Goal: Find specific page/section: Find specific page/section

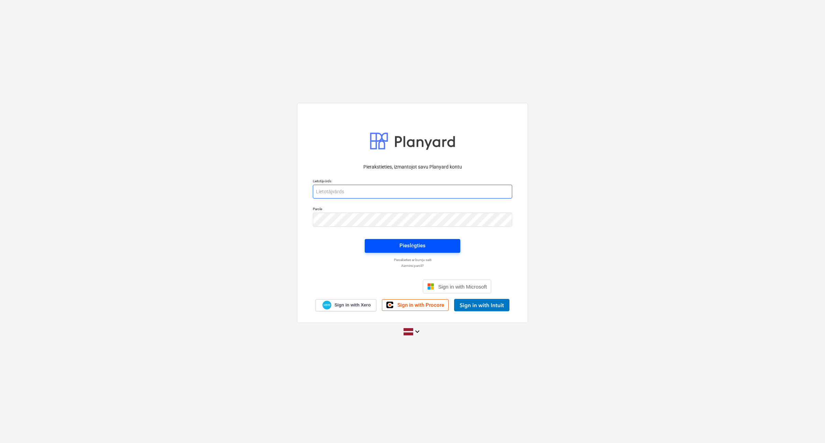
type input "[EMAIL_ADDRESS][DOMAIN_NAME]"
click at [425, 243] on div "Pieslēgties" at bounding box center [413, 245] width 26 height 9
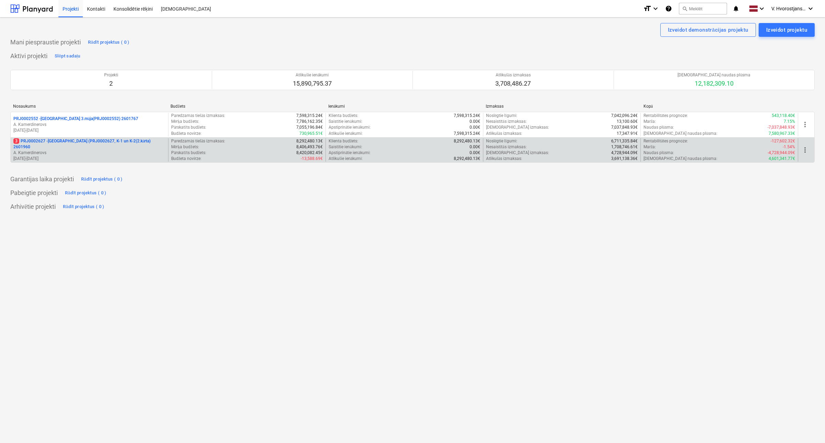
click at [116, 156] on p "[DATE] - [DATE]" at bounding box center [89, 159] width 152 height 6
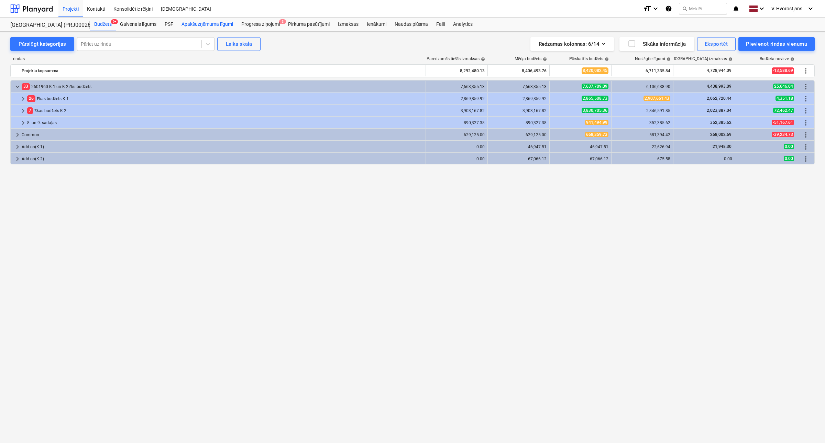
click at [199, 28] on div "Apakšuzņēmuma līgumi" at bounding box center [207, 25] width 60 height 14
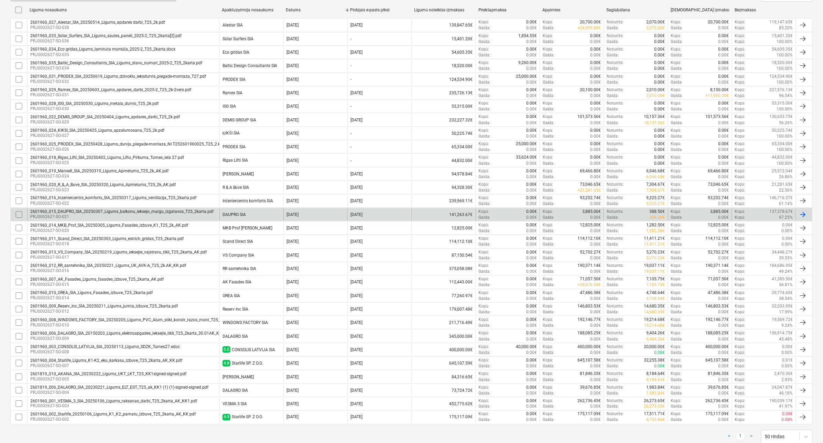
scroll to position [122, 0]
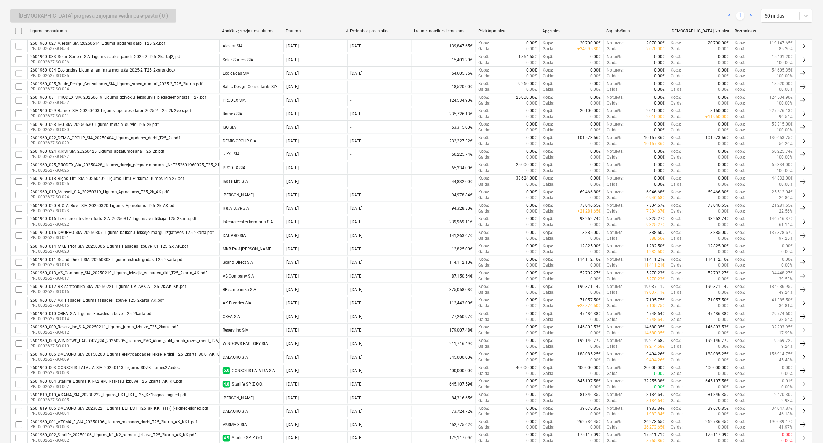
click at [294, 31] on div "Datums" at bounding box center [315, 31] width 58 height 5
checkbox input "false"
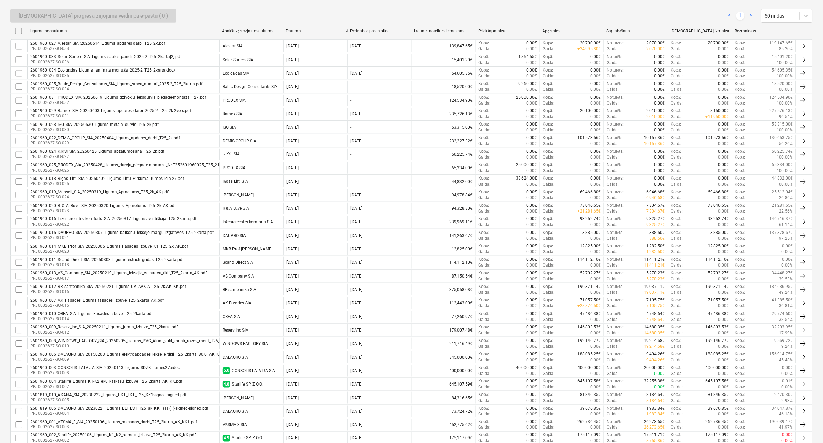
checkbox input "false"
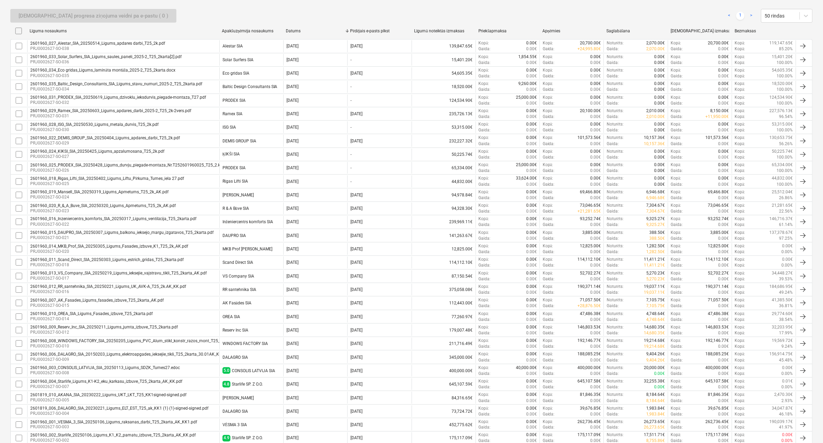
checkbox input "false"
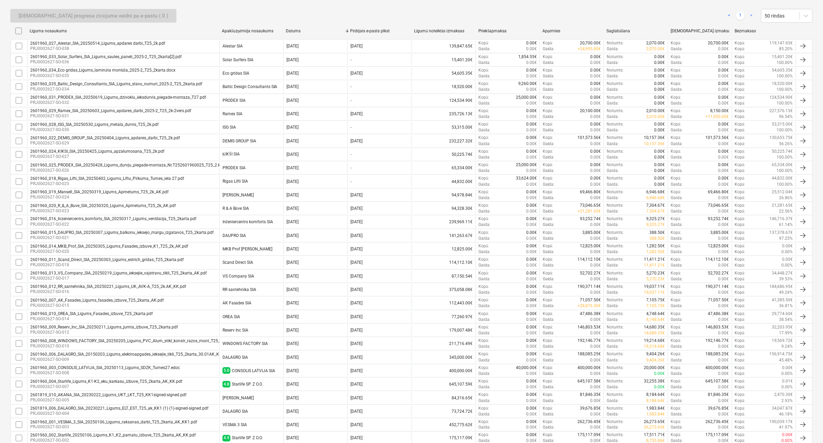
checkbox input "false"
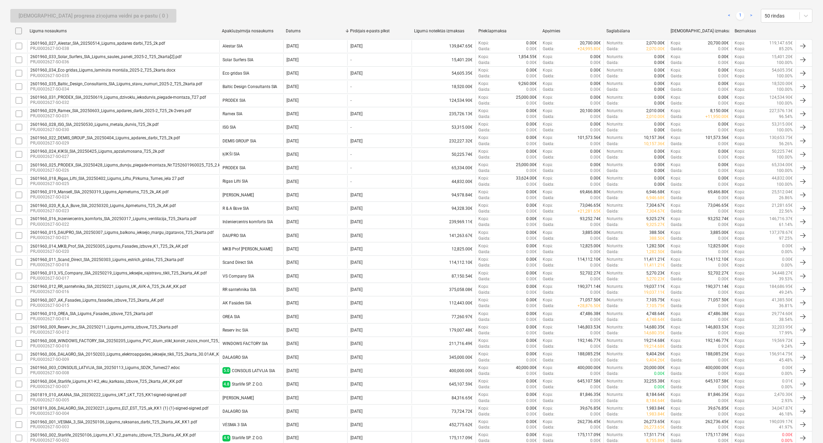
checkbox input "false"
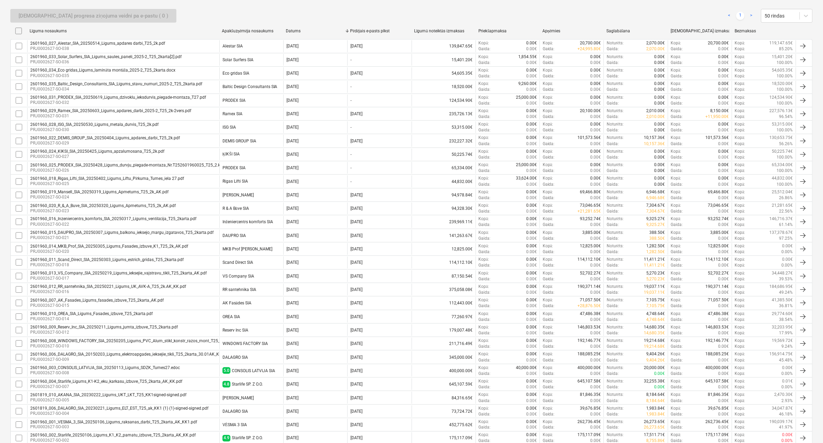
checkbox input "false"
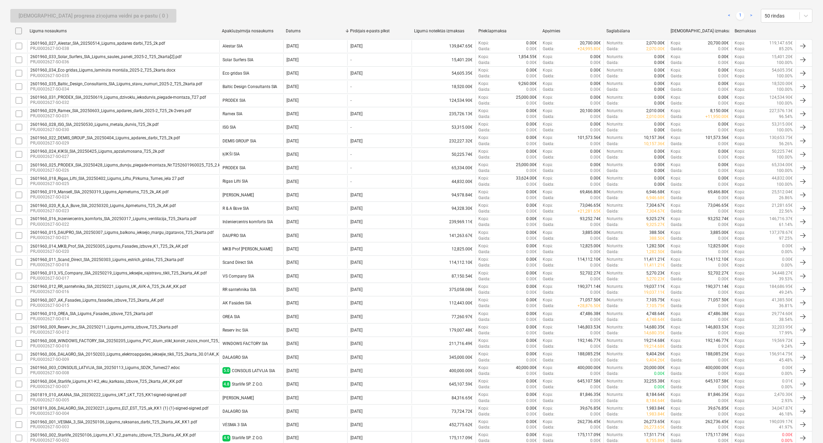
checkbox input "false"
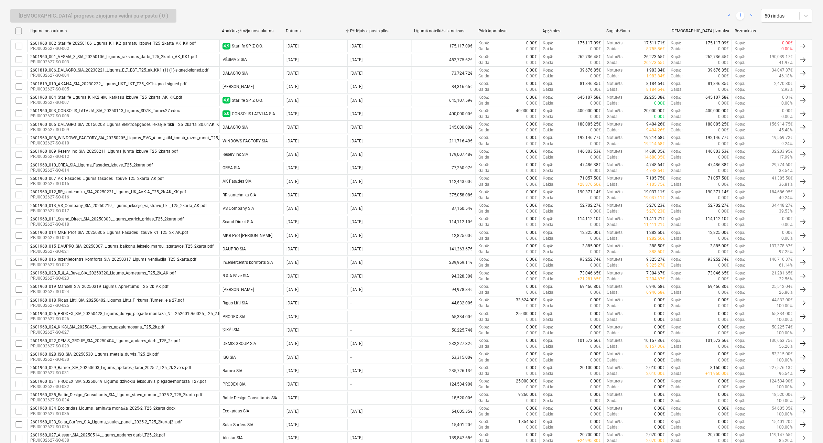
click at [294, 31] on div "Datums" at bounding box center [315, 31] width 58 height 5
checkbox input "false"
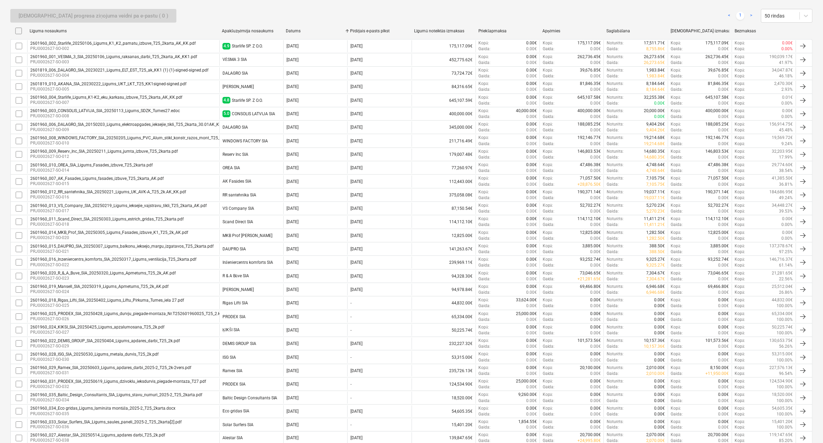
checkbox input "false"
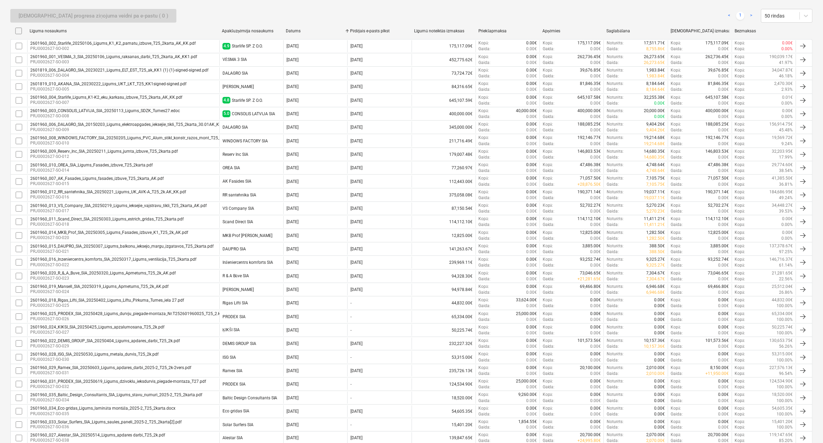
checkbox input "false"
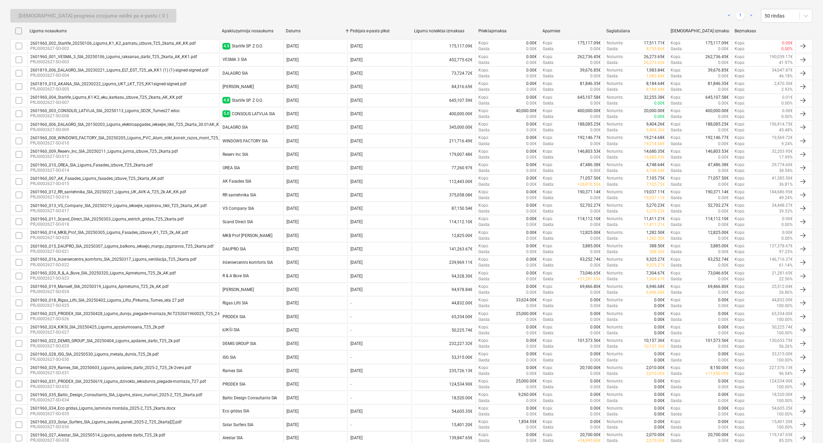
checkbox input "false"
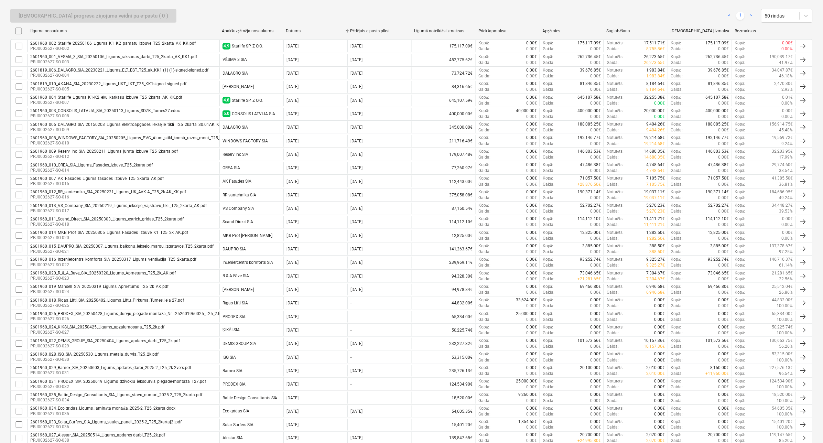
checkbox input "false"
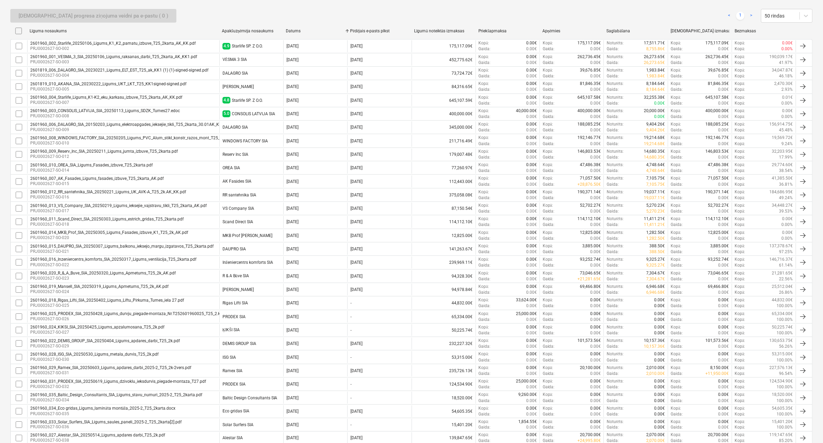
checkbox input "false"
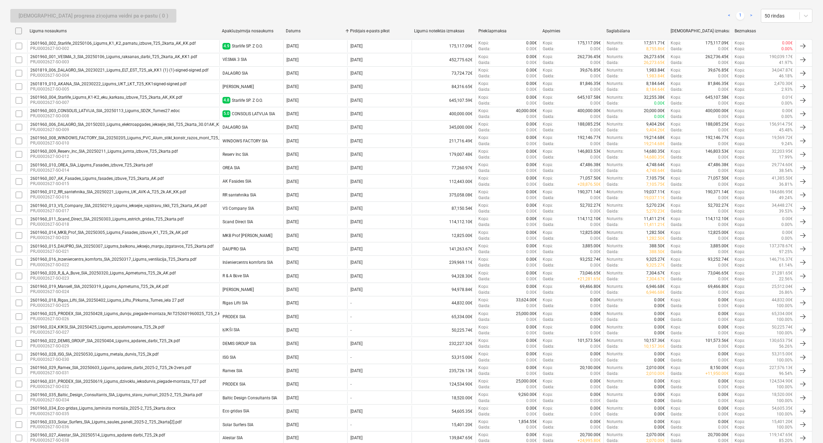
checkbox input "false"
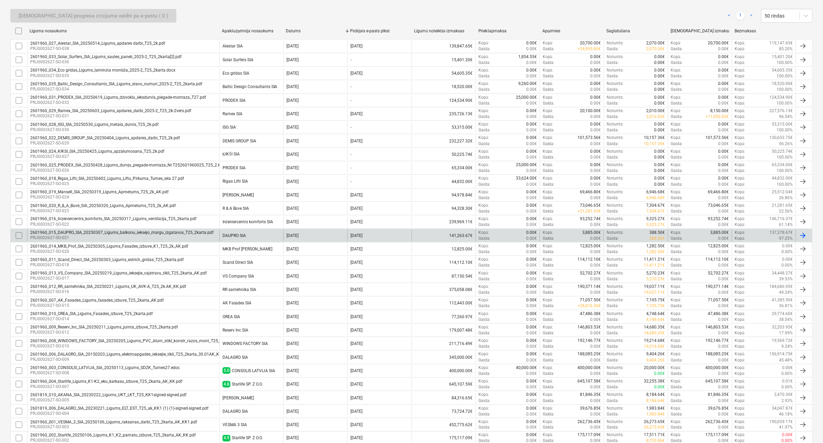
click at [155, 233] on div "2601960_015_DAUPRO_SIA_20250307_Ligums_balkonu_ieksejo_margu_izgatavos_T25_2kar…" at bounding box center [121, 232] width 183 height 5
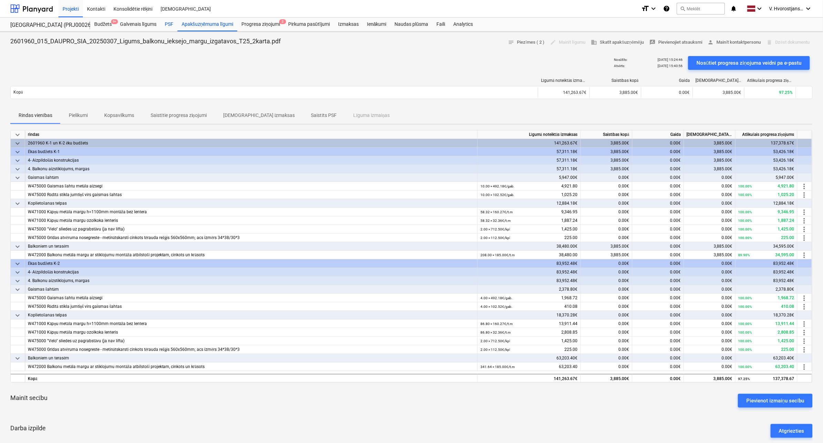
click at [172, 25] on div "PSF" at bounding box center [169, 25] width 17 height 14
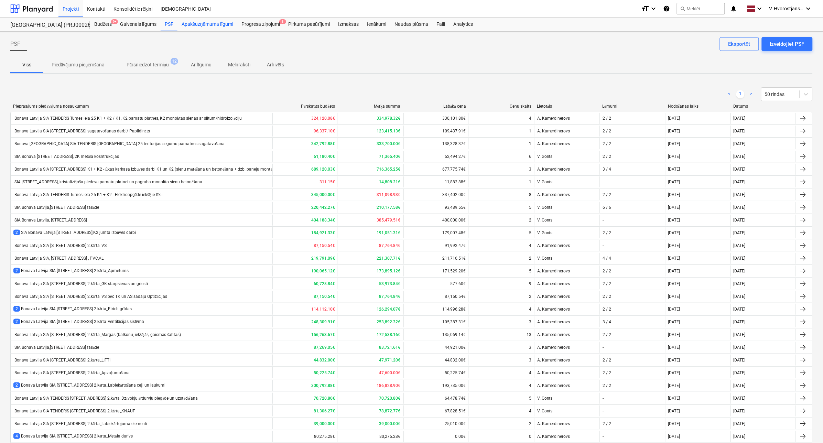
click at [212, 22] on div "Apakšuzņēmuma līgumi" at bounding box center [207, 25] width 60 height 14
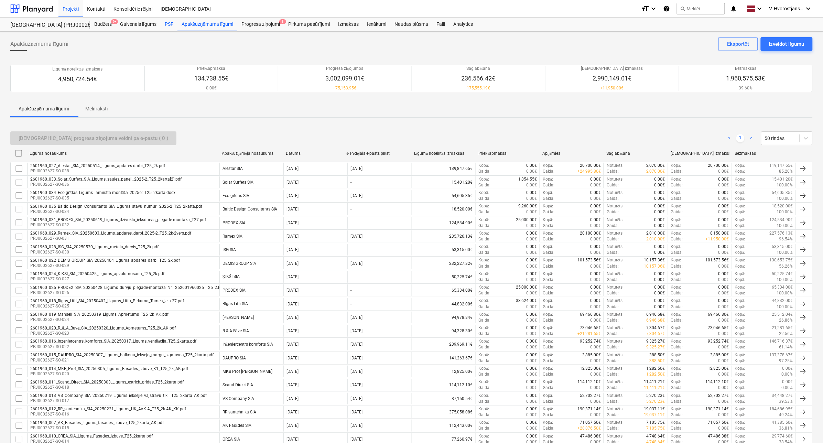
click at [169, 23] on div "PSF" at bounding box center [169, 25] width 17 height 14
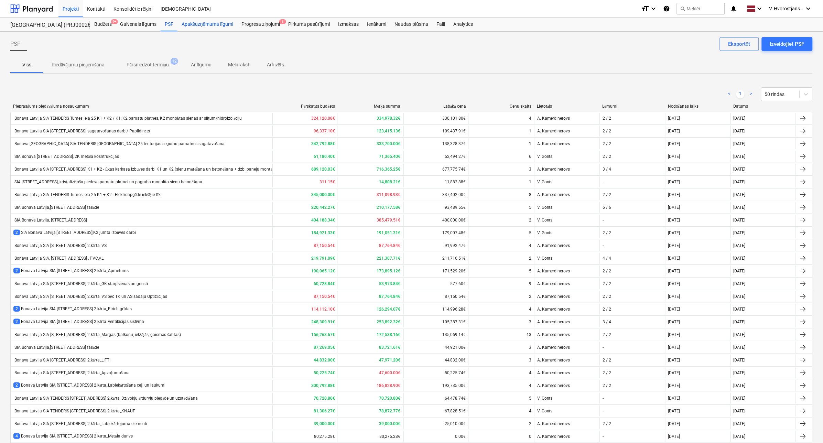
click at [207, 26] on div "Apakšuzņēmuma līgumi" at bounding box center [207, 25] width 60 height 14
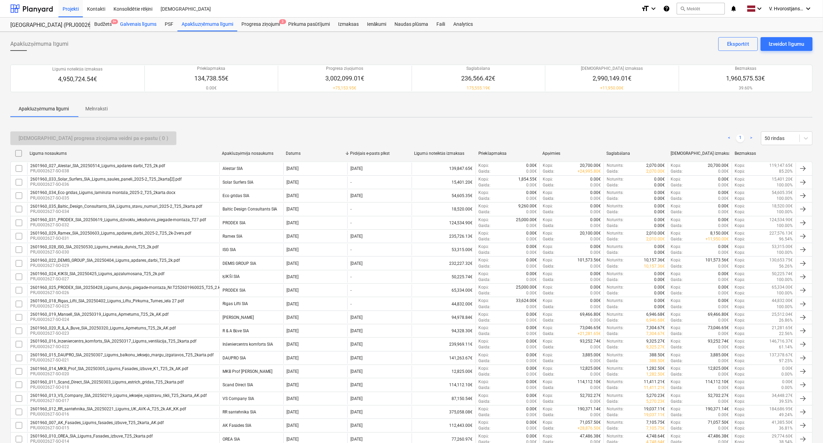
click at [138, 24] on div "Galvenais līgums" at bounding box center [138, 25] width 45 height 14
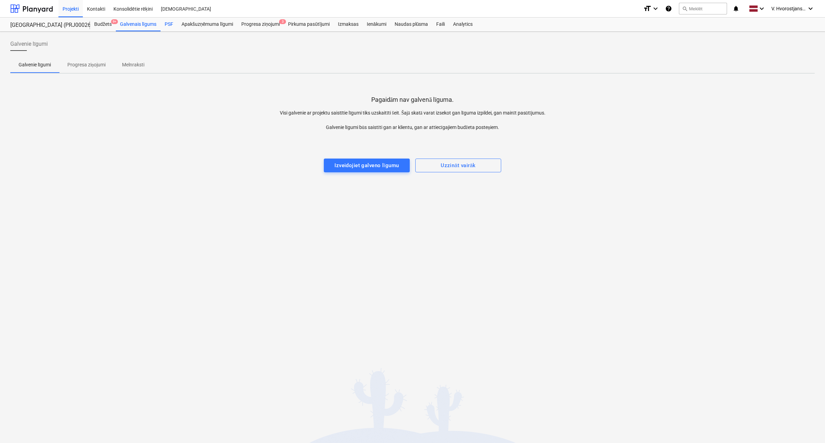
click at [175, 23] on div "PSF" at bounding box center [169, 25] width 17 height 14
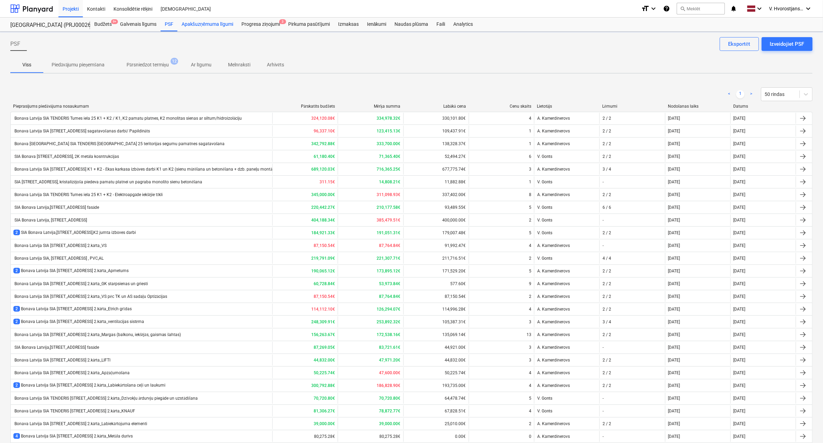
click at [199, 23] on div "Apakšuzņēmuma līgumi" at bounding box center [207, 25] width 60 height 14
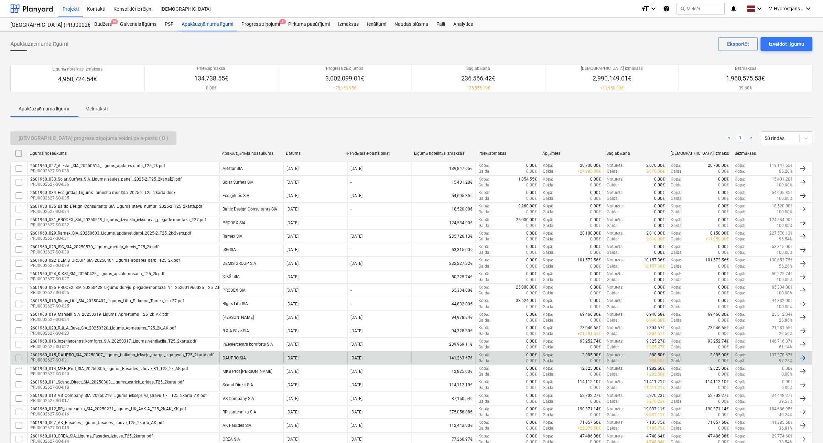
click at [128, 355] on div "2601960_015_DAUPRO_SIA_20250307_Ligums_balkonu_ieksejo_margu_izgatavos_T25_2kar…" at bounding box center [121, 355] width 183 height 5
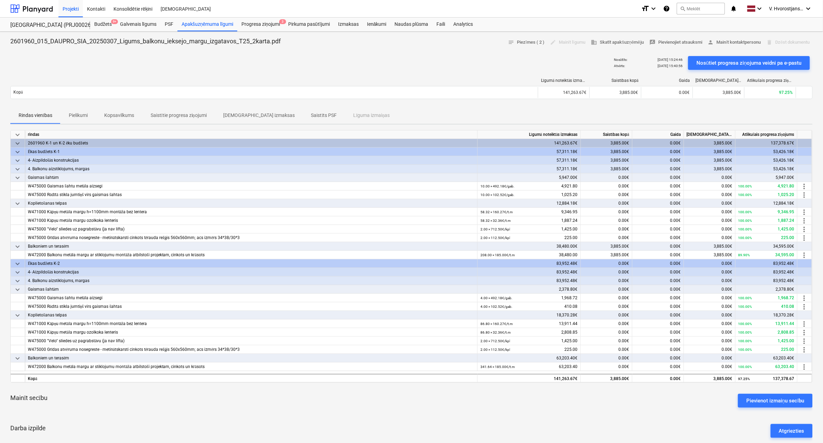
click at [76, 114] on p "Pielikumi" at bounding box center [78, 115] width 19 height 7
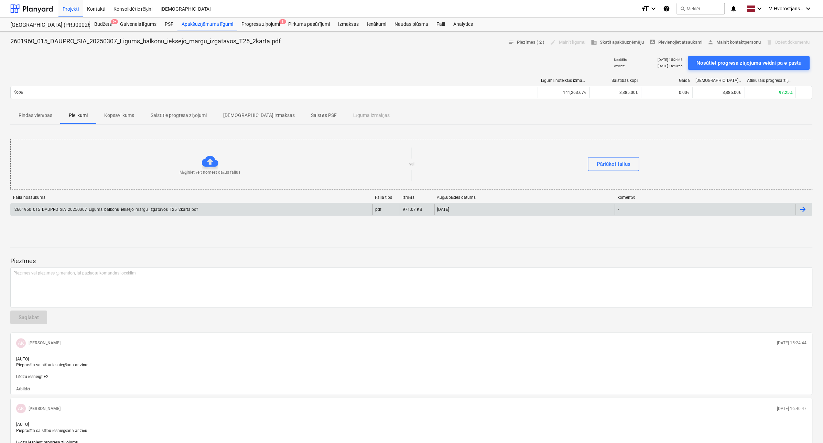
click at [92, 210] on div "2601960_015_DAUPRO_SIA_20250307_Ligums_balkonu_ieksejo_margu_izgatavos_T25_2kar…" at bounding box center [105, 209] width 184 height 5
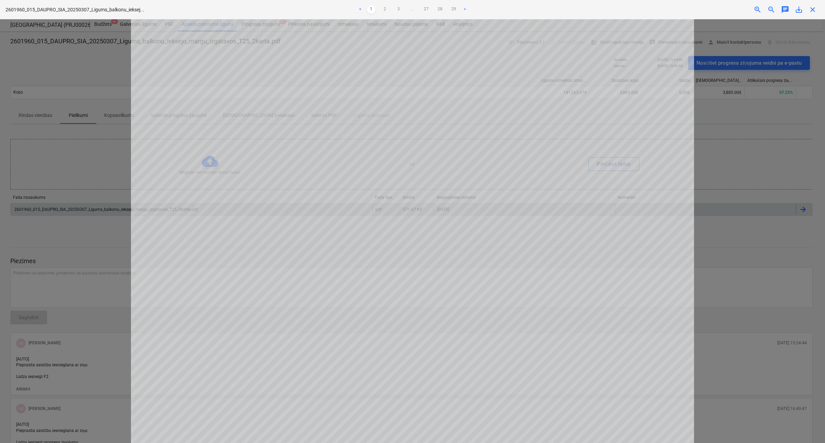
scroll to position [374, 0]
click at [382, 9] on link "2" at bounding box center [385, 10] width 8 height 8
